Goal: Information Seeking & Learning: Learn about a topic

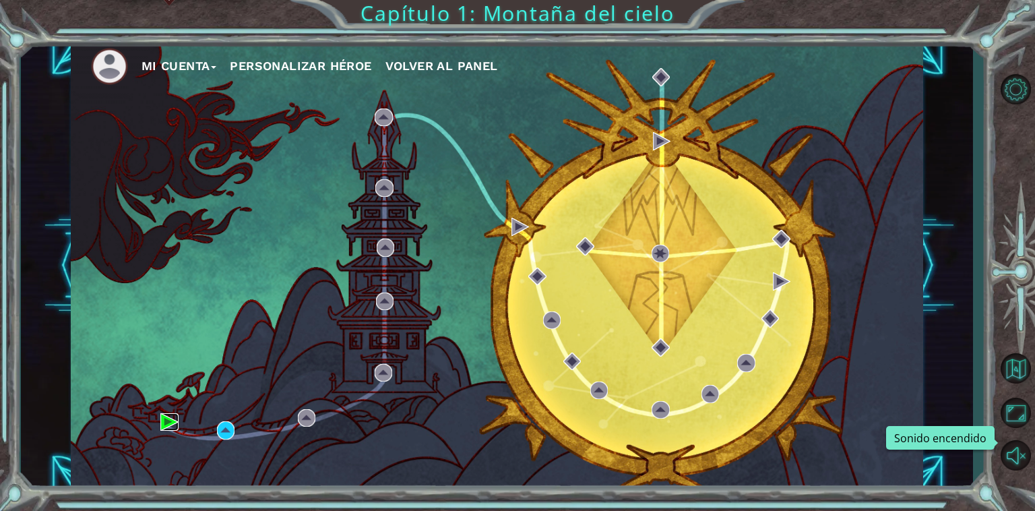
click at [177, 422] on img at bounding box center [169, 422] width 18 height 18
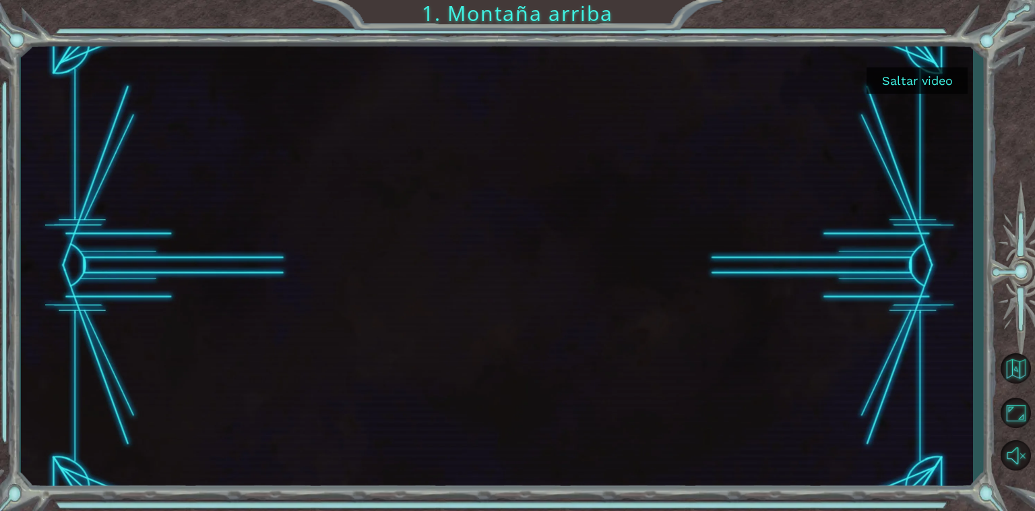
click at [914, 76] on button "Saltar video" at bounding box center [916, 80] width 101 height 26
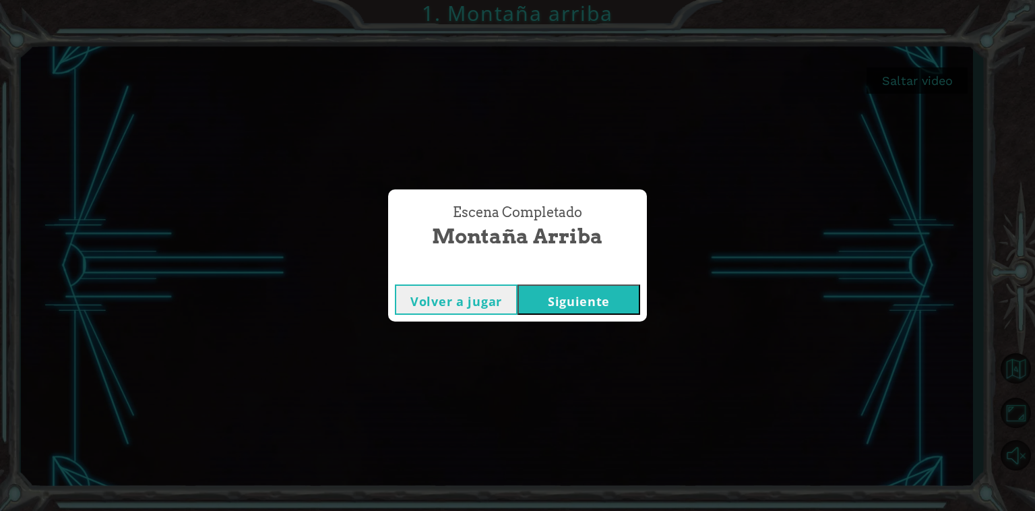
click at [485, 298] on button "Volver a jugar" at bounding box center [456, 299] width 123 height 30
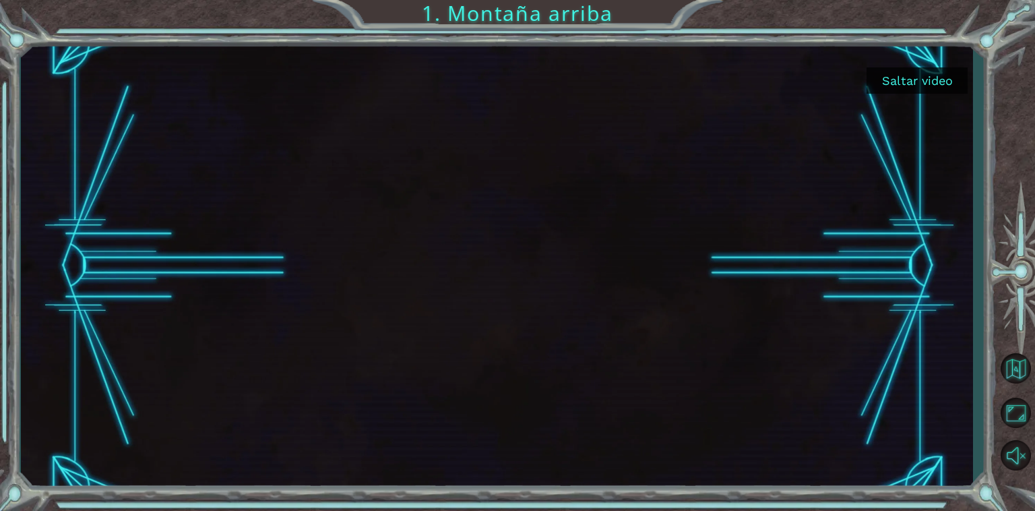
click at [908, 75] on button "Saltar video" at bounding box center [916, 80] width 101 height 26
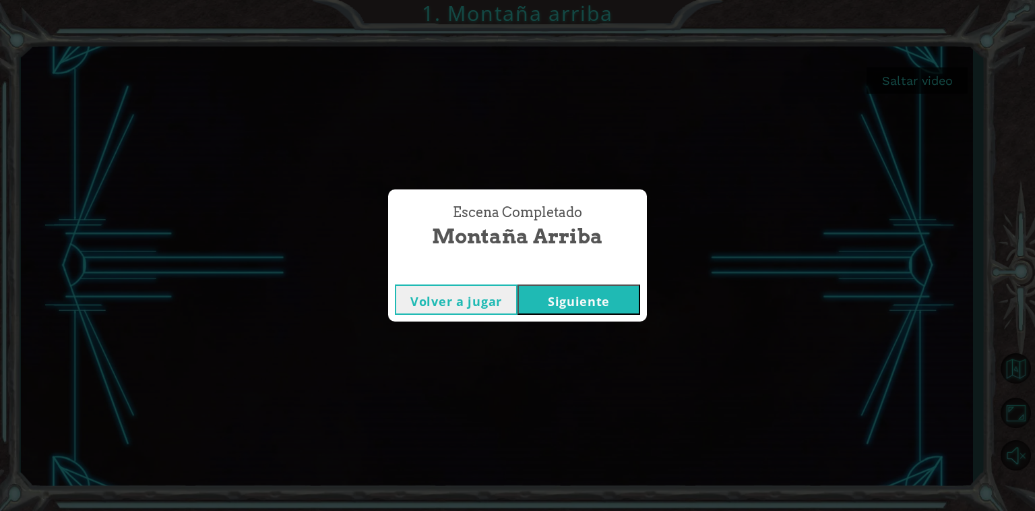
click at [582, 301] on button "Siguiente" at bounding box center [578, 299] width 123 height 30
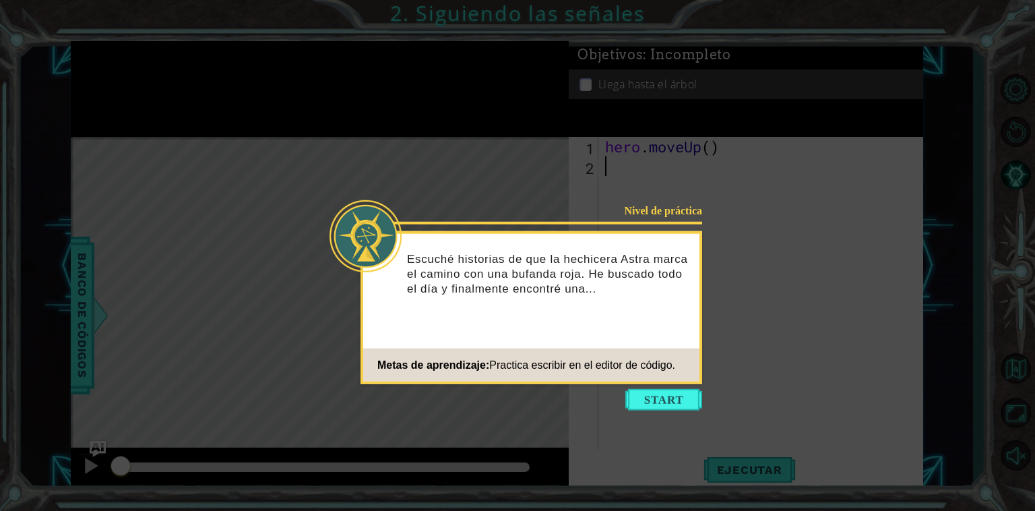
drag, startPoint x: 651, startPoint y: 395, endPoint x: 649, endPoint y: 377, distance: 18.3
click at [650, 392] on button "Start" at bounding box center [663, 400] width 77 height 22
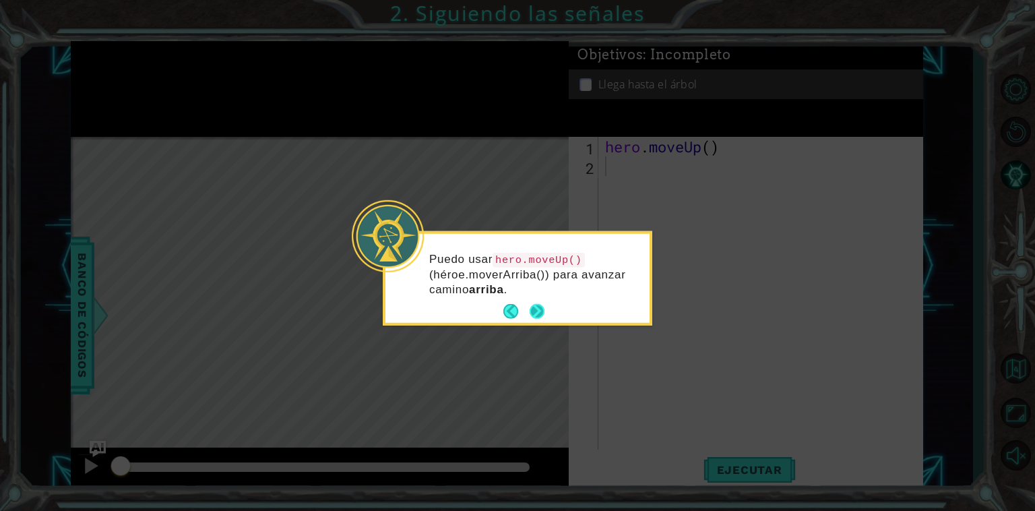
click at [531, 309] on button "Next" at bounding box center [536, 311] width 15 height 15
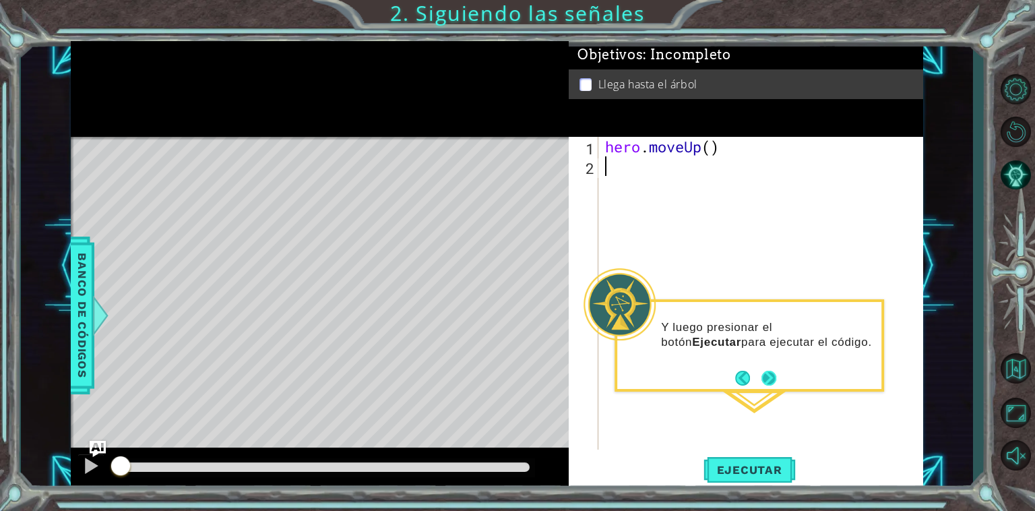
click at [765, 374] on button "Next" at bounding box center [768, 377] width 15 height 15
